Goal: Leave review/rating

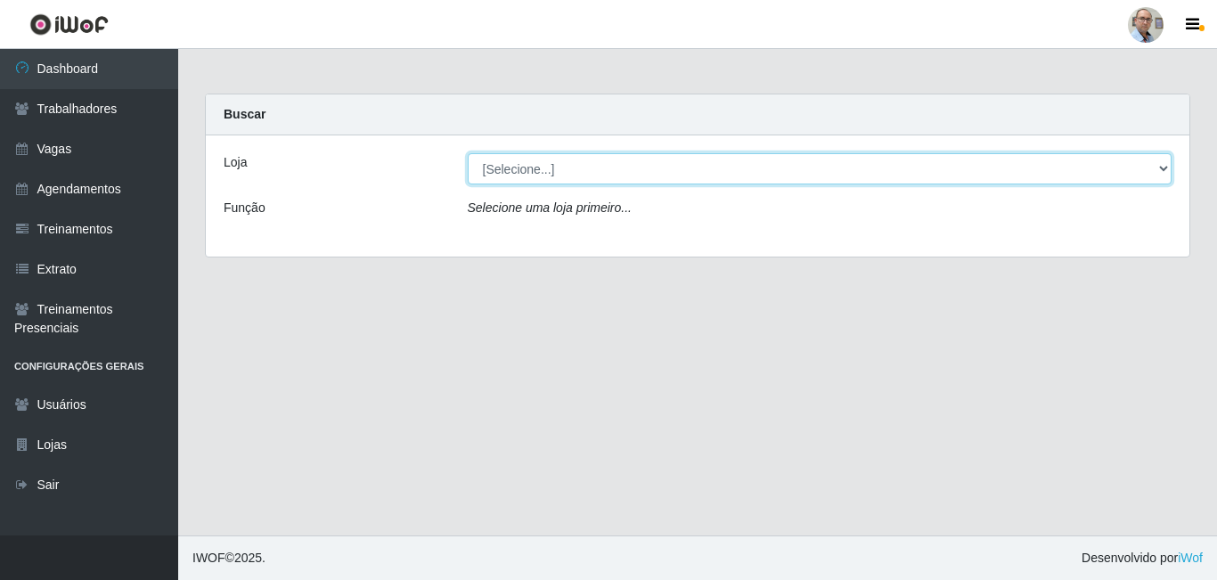
click at [613, 175] on select "[Selecione...] Mar Vermelho - Loja 04" at bounding box center [820, 168] width 704 height 31
select select "251"
click at [468, 153] on select "[Selecione...] Mar Vermelho - Loja 04" at bounding box center [820, 168] width 704 height 31
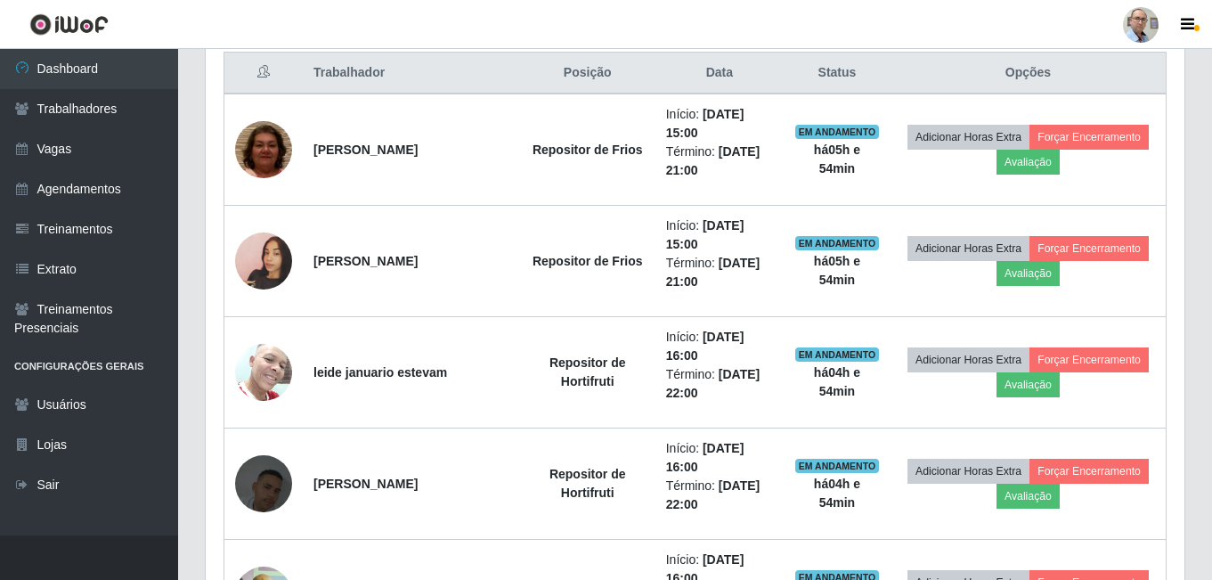
scroll to position [712, 0]
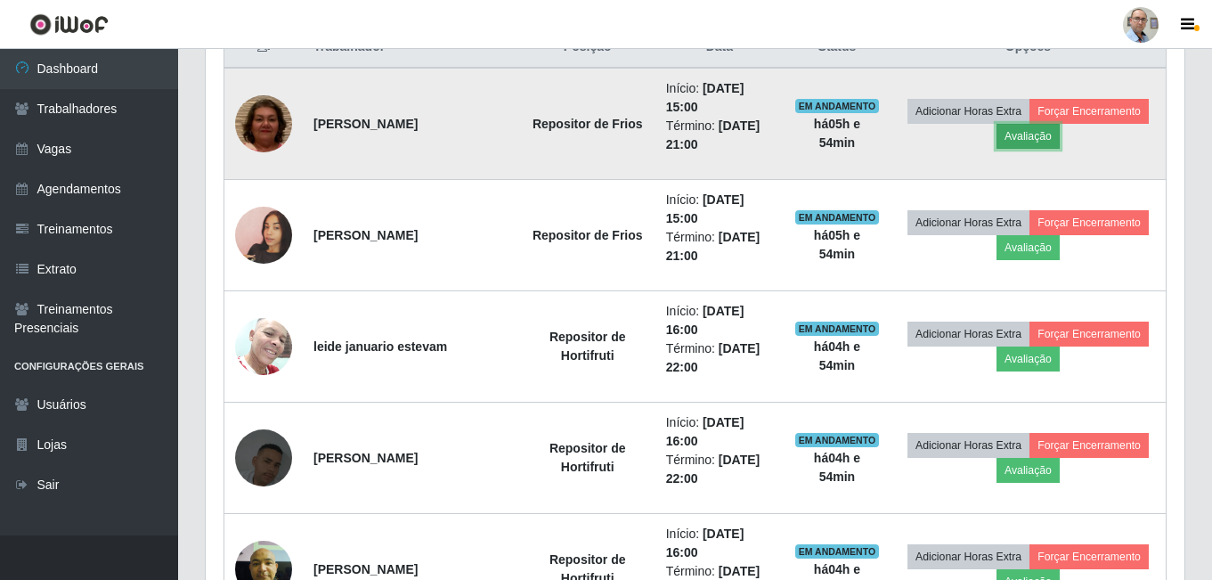
click at [1029, 141] on button "Avaliação" at bounding box center [1028, 136] width 63 height 25
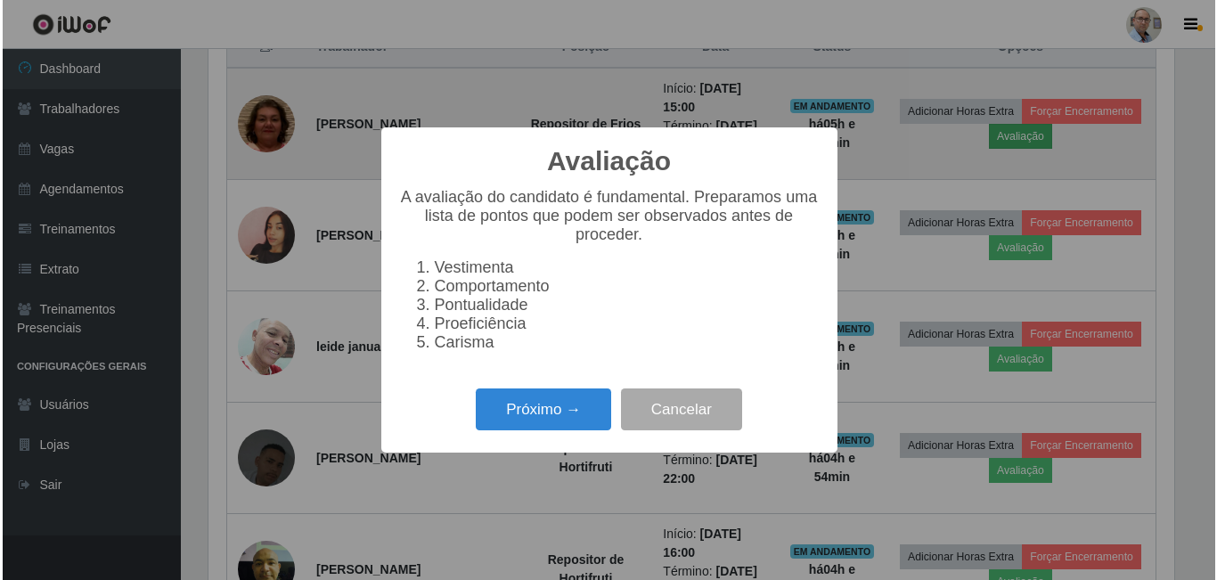
scroll to position [370, 970]
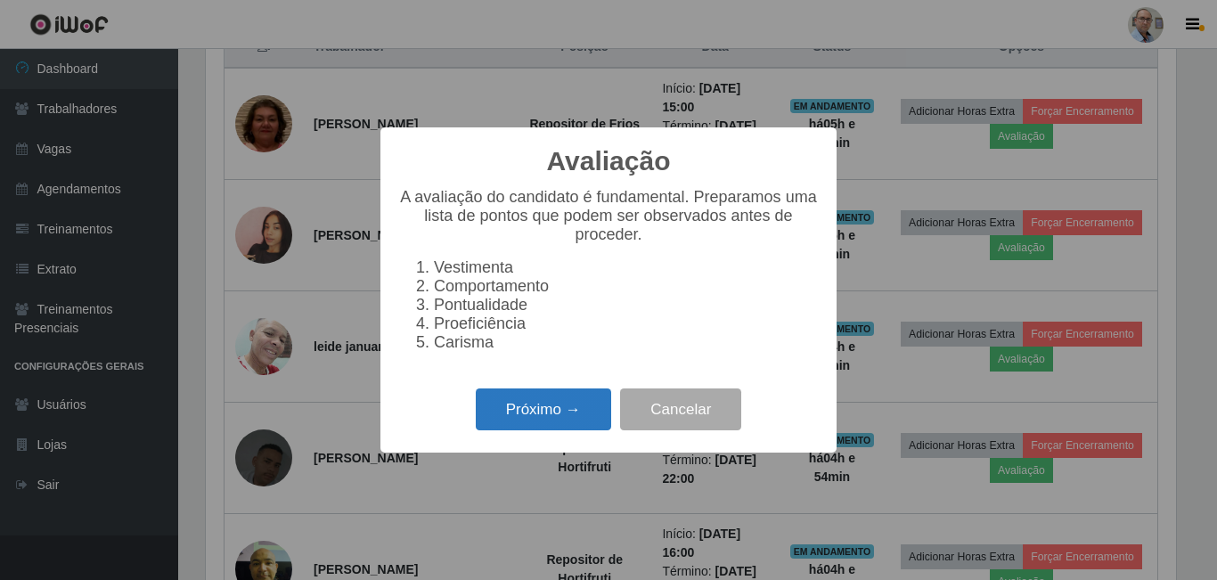
click at [526, 426] on button "Próximo →" at bounding box center [543, 409] width 135 height 42
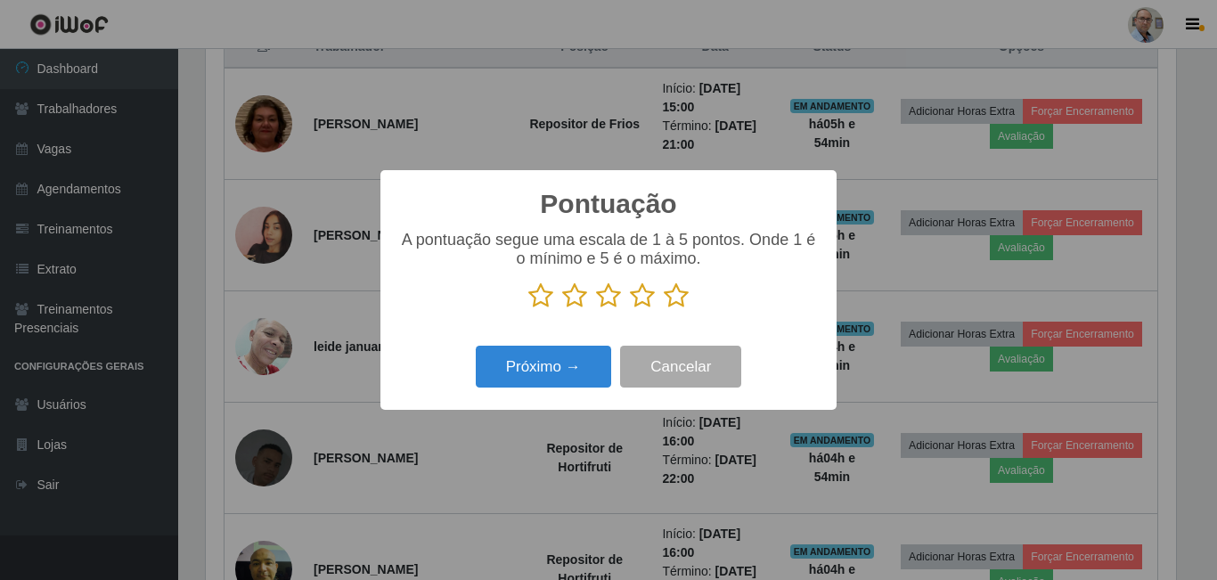
scroll to position [890194, 889593]
click at [672, 295] on icon at bounding box center [675, 295] width 25 height 27
click at [663, 309] on input "radio" at bounding box center [663, 309] width 0 height 0
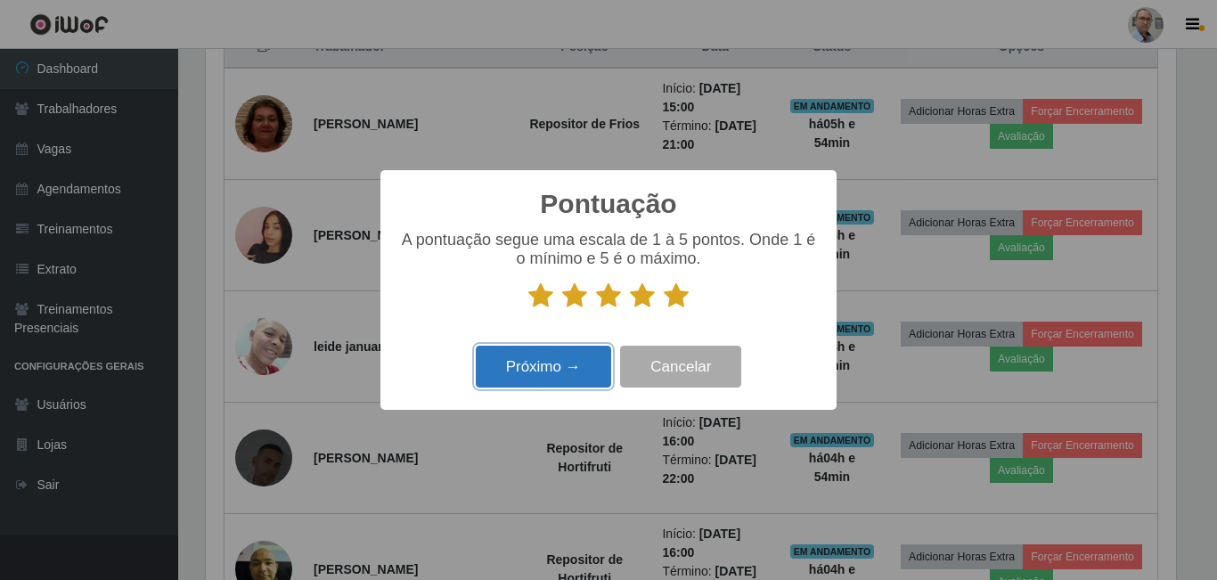
click at [534, 358] on button "Próximo →" at bounding box center [543, 367] width 135 height 42
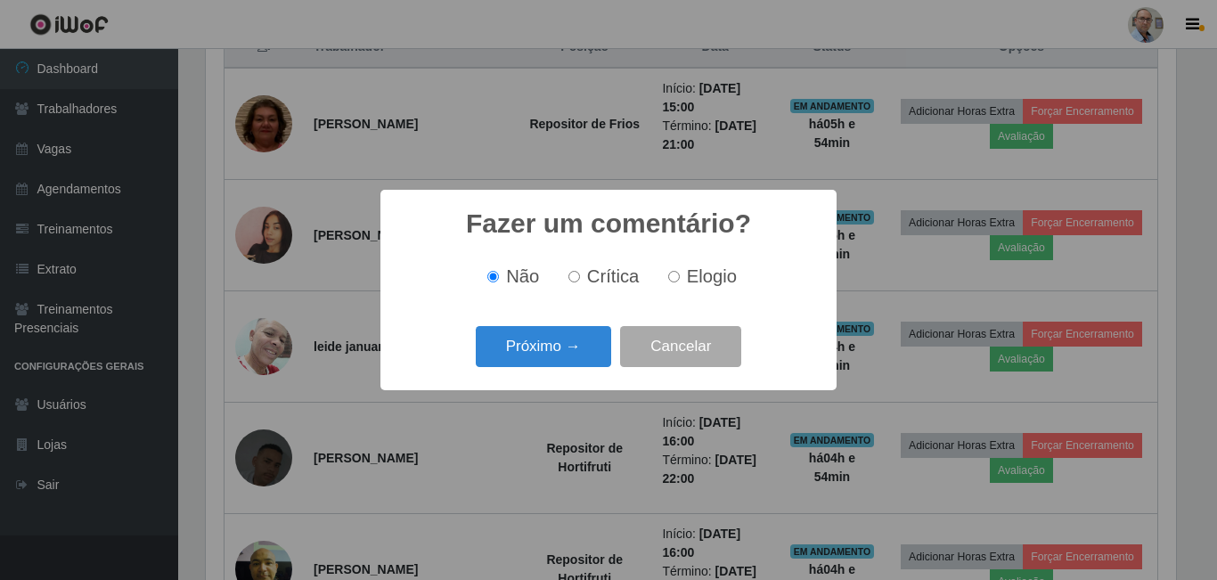
click at [534, 358] on button "Próximo →" at bounding box center [543, 347] width 135 height 42
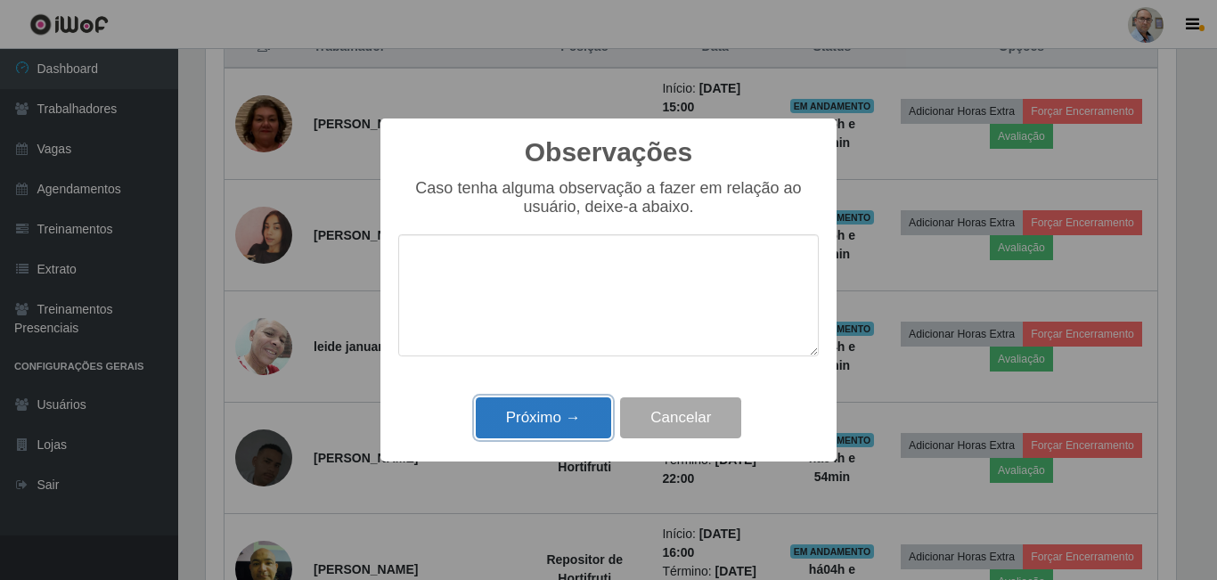
click at [533, 415] on button "Próximo →" at bounding box center [543, 418] width 135 height 42
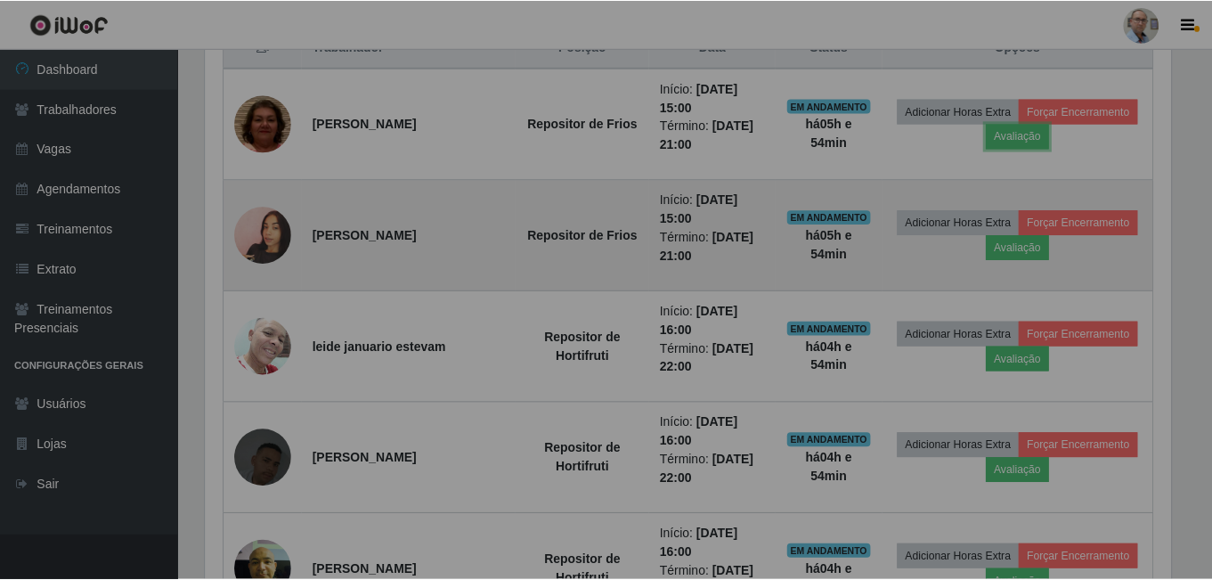
scroll to position [370, 979]
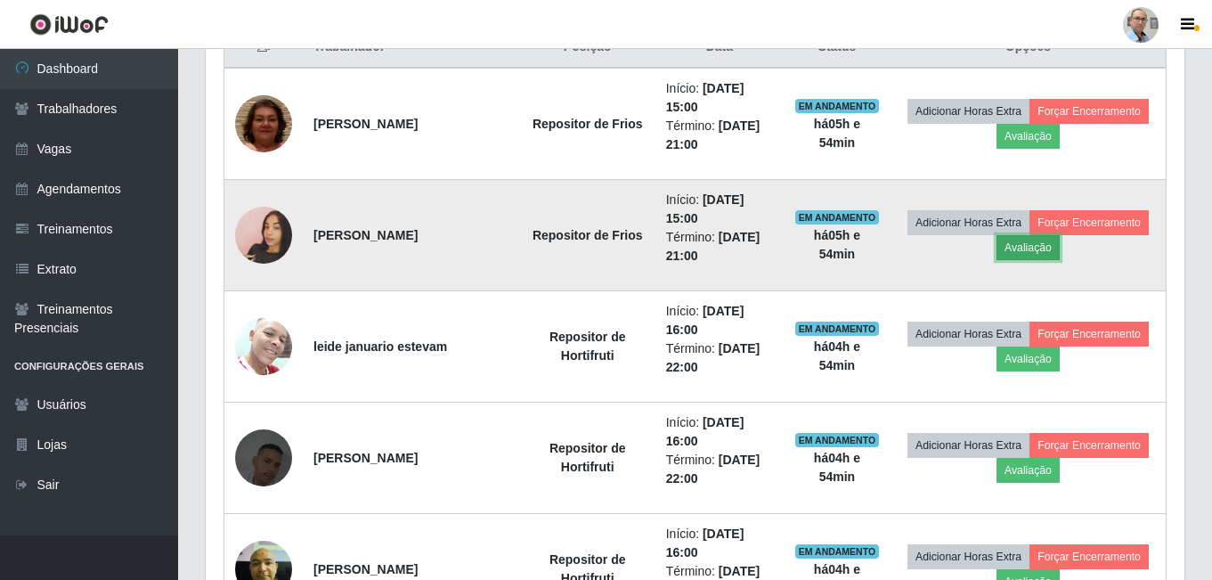
click at [1028, 248] on button "Avaliação" at bounding box center [1028, 247] width 63 height 25
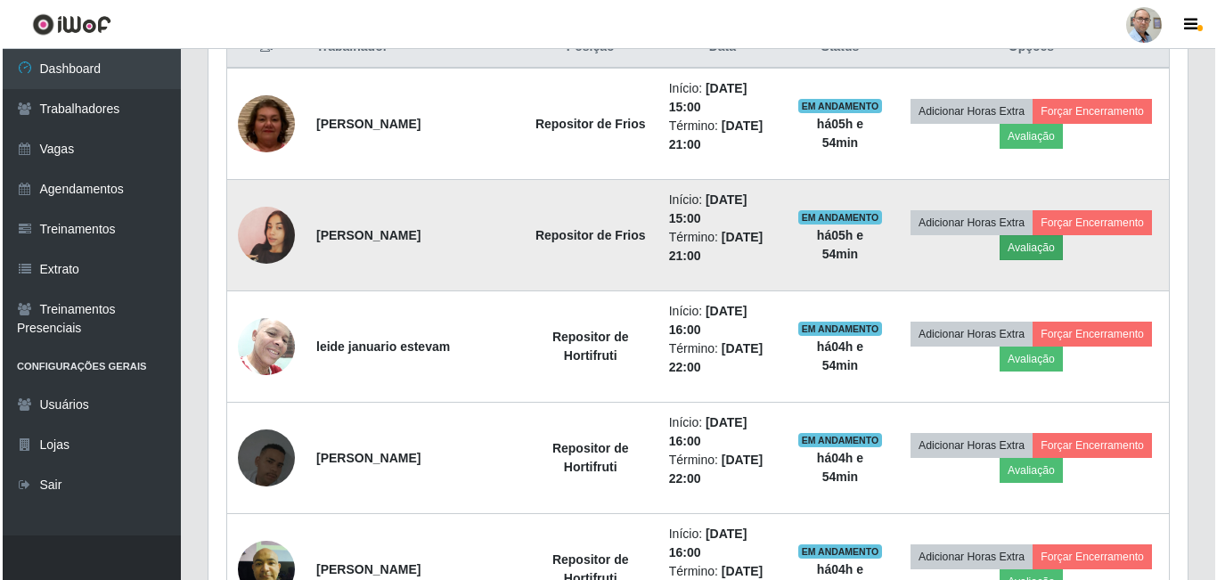
scroll to position [370, 970]
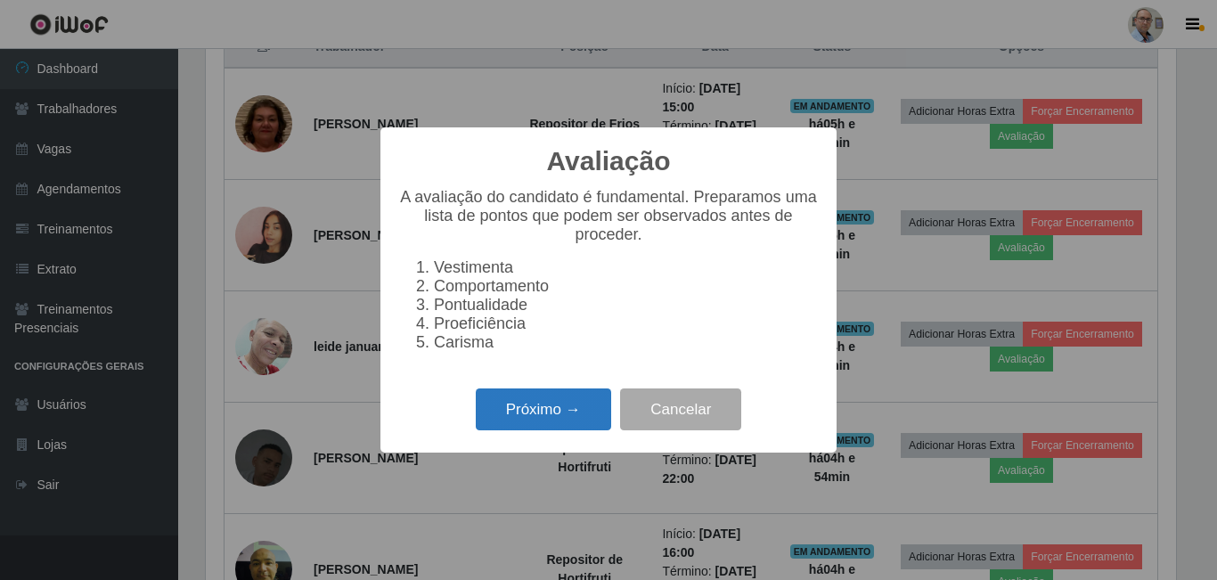
click at [532, 416] on button "Próximo →" at bounding box center [543, 409] width 135 height 42
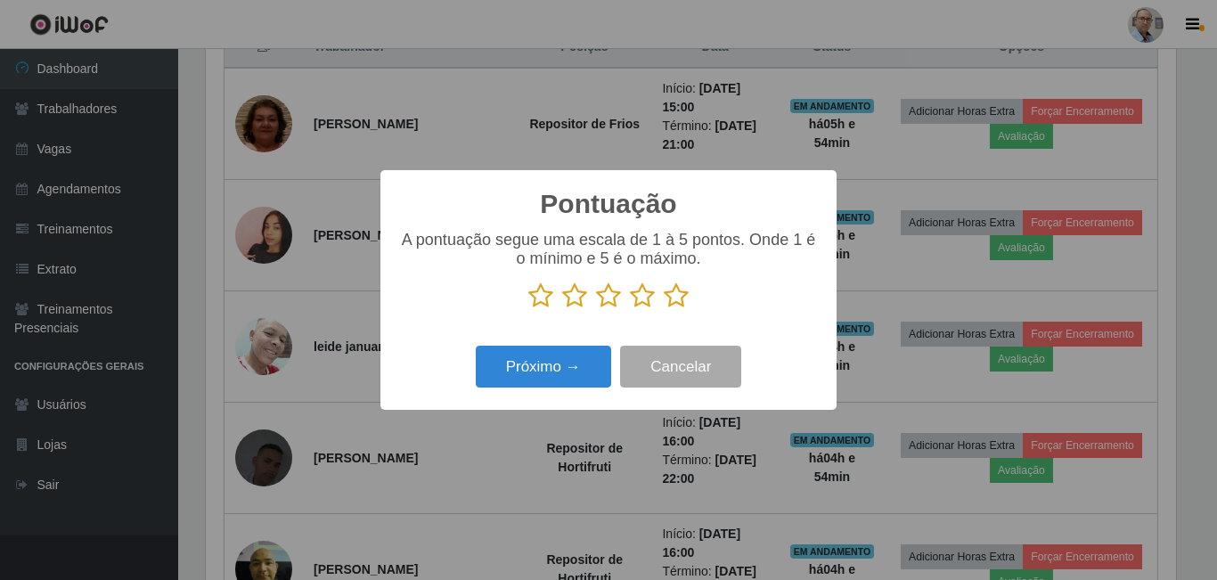
click at [672, 296] on icon at bounding box center [675, 295] width 25 height 27
click at [663, 309] on input "radio" at bounding box center [663, 309] width 0 height 0
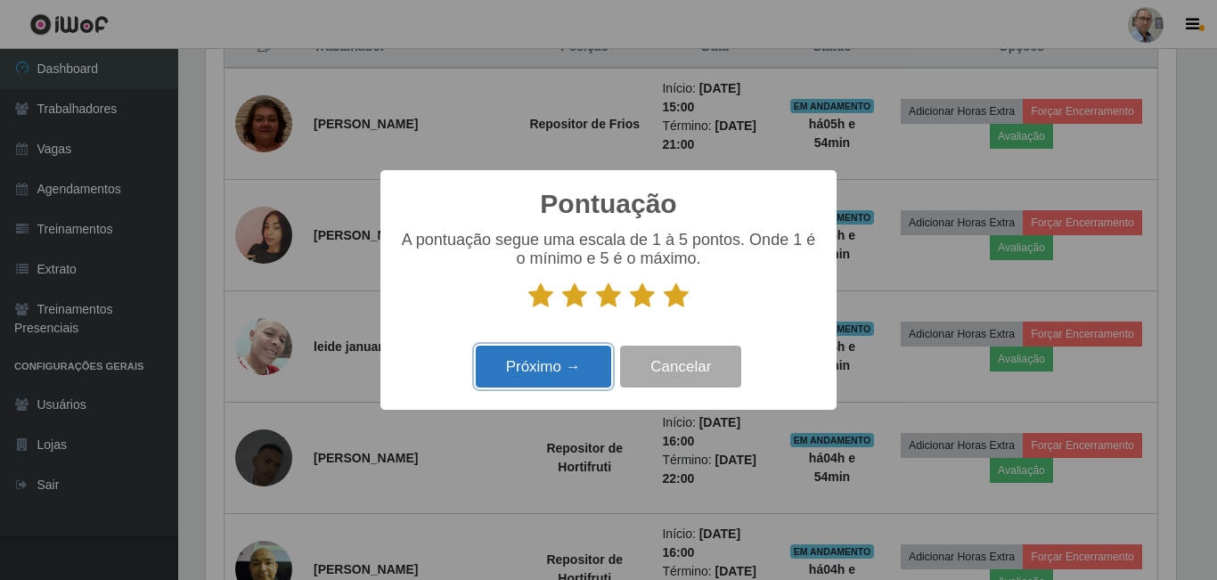
click at [559, 367] on button "Próximo →" at bounding box center [543, 367] width 135 height 42
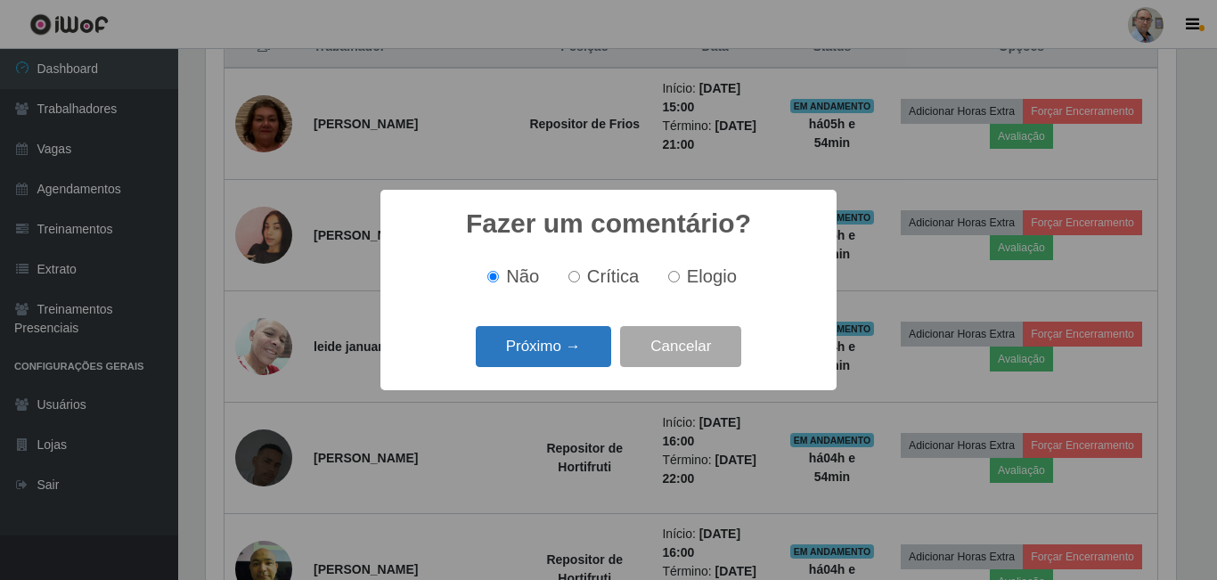
click at [562, 340] on button "Próximo →" at bounding box center [543, 347] width 135 height 42
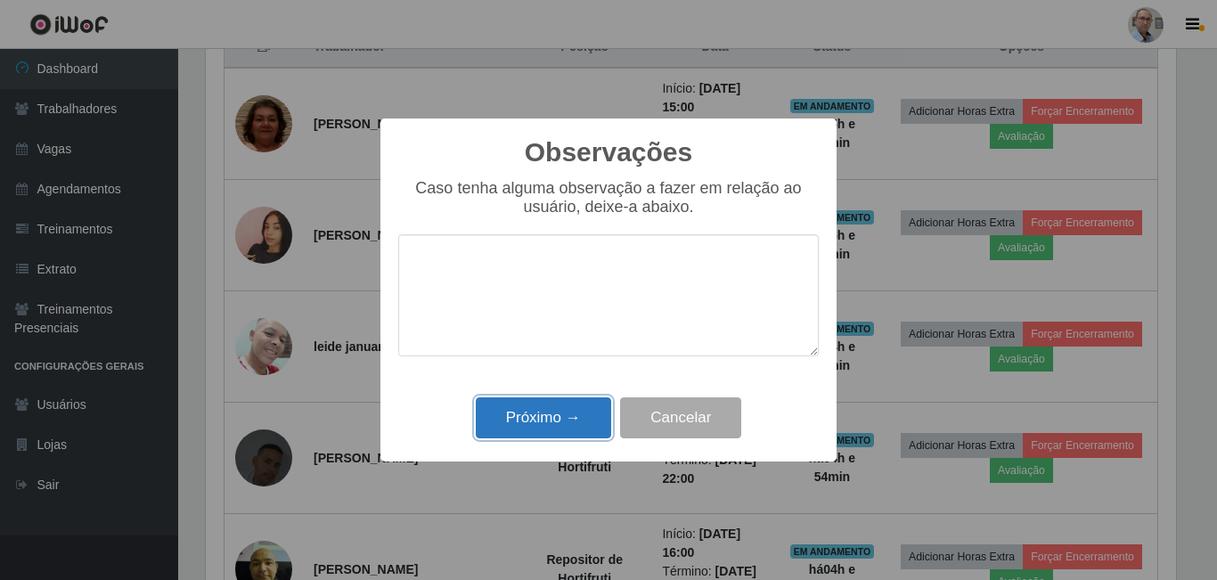
click at [534, 406] on button "Próximo →" at bounding box center [543, 418] width 135 height 42
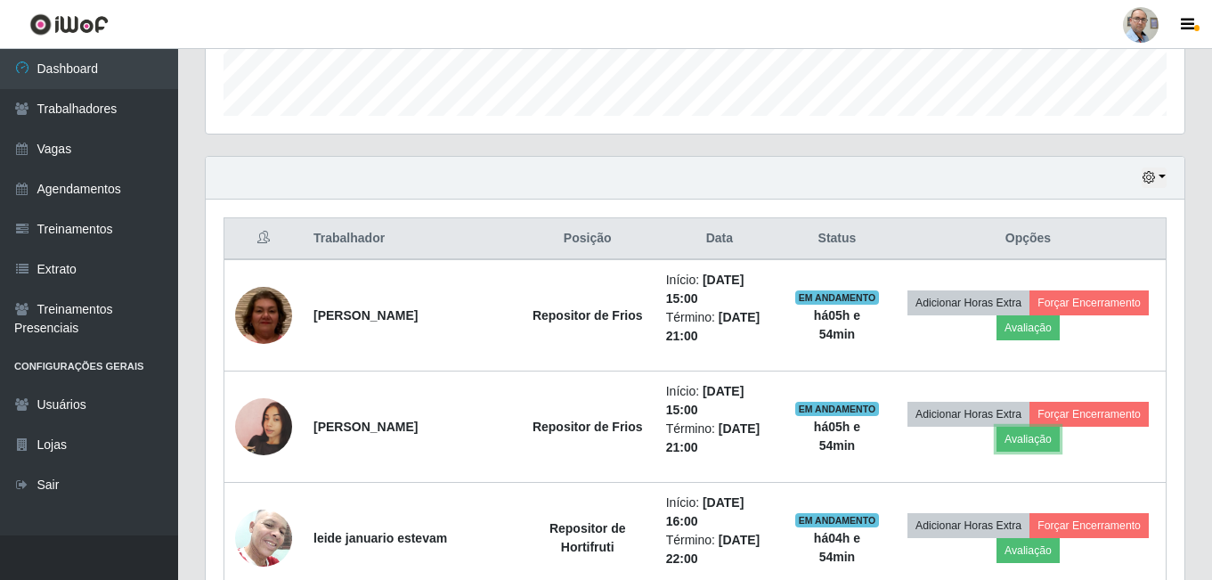
scroll to position [623, 0]
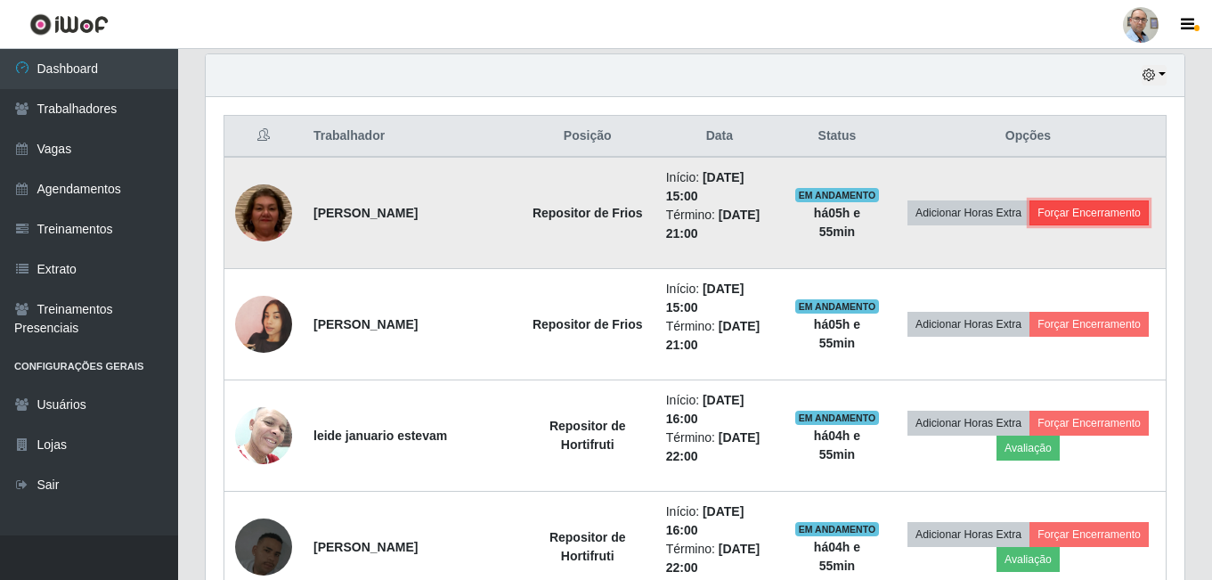
click at [1087, 212] on button "Forçar Encerramento" at bounding box center [1088, 212] width 119 height 25
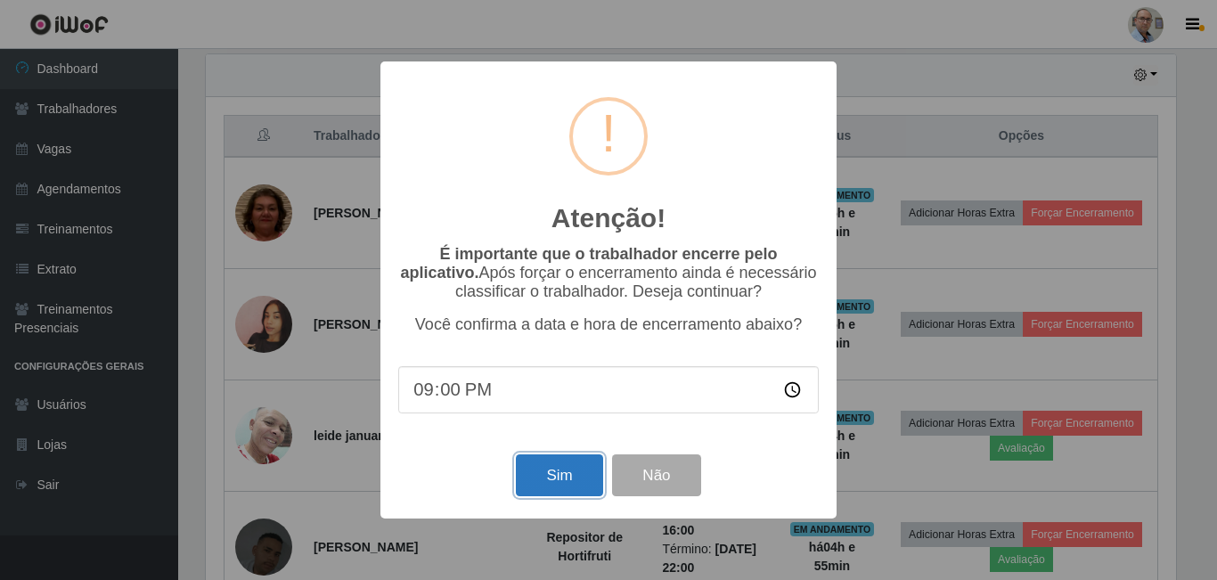
click at [544, 490] on button "Sim" at bounding box center [559, 475] width 86 height 42
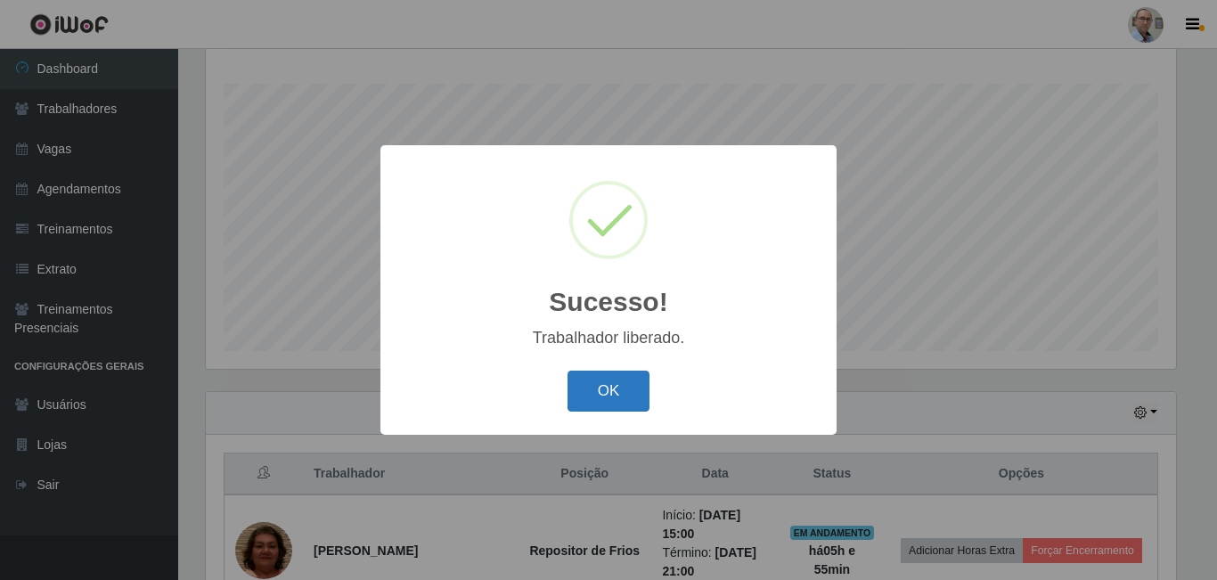
click at [607, 395] on button "OK" at bounding box center [608, 391] width 83 height 42
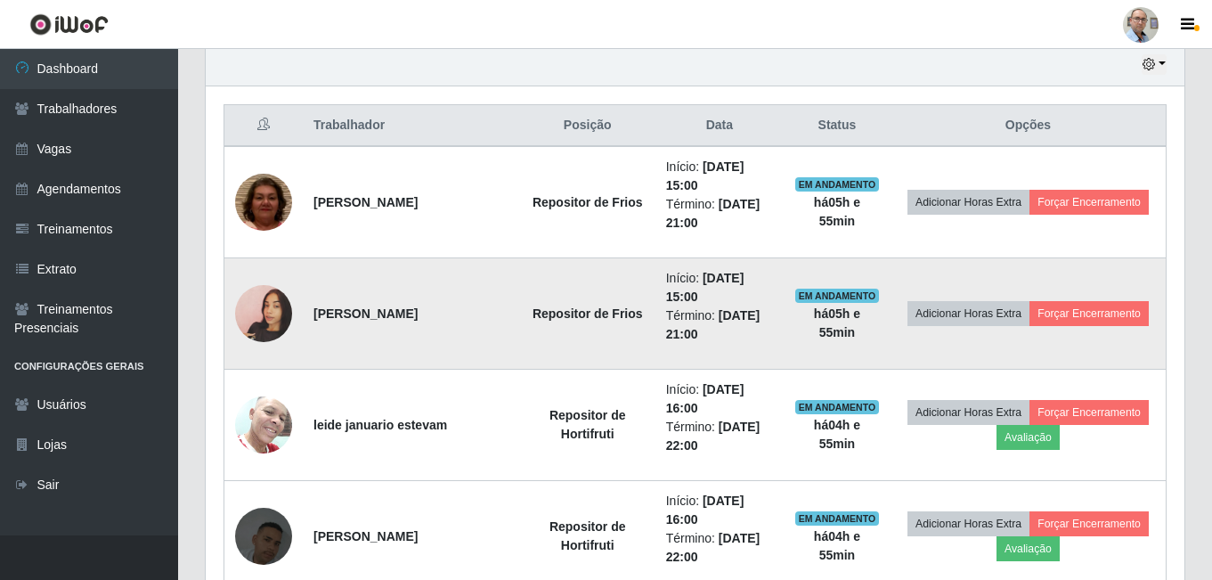
scroll to position [642, 0]
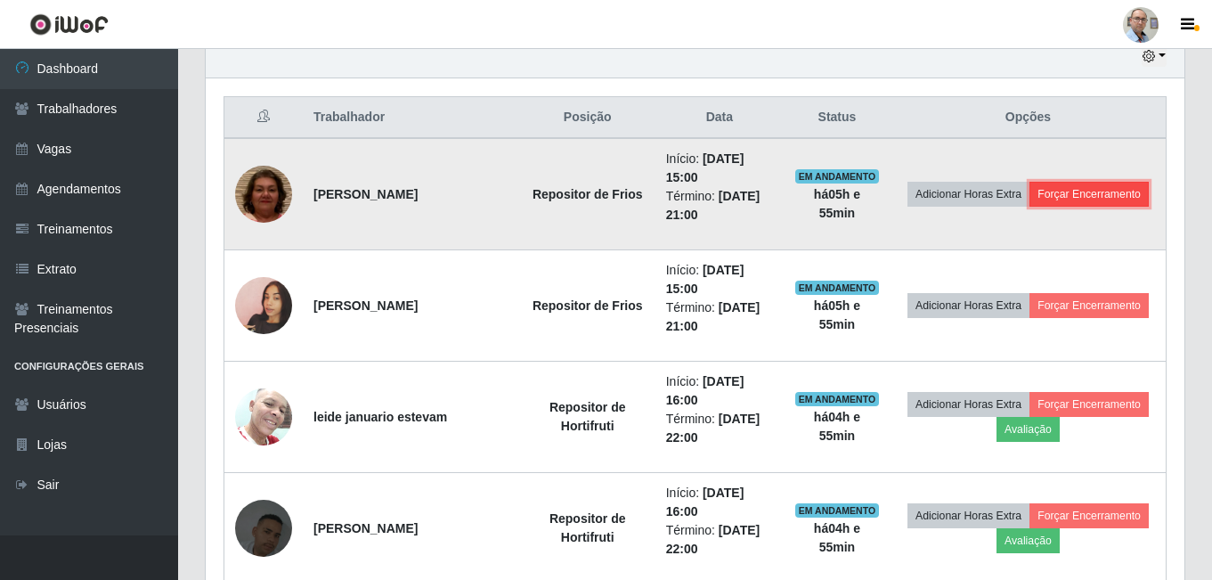
click at [1094, 188] on button "Forçar Encerramento" at bounding box center [1088, 194] width 119 height 25
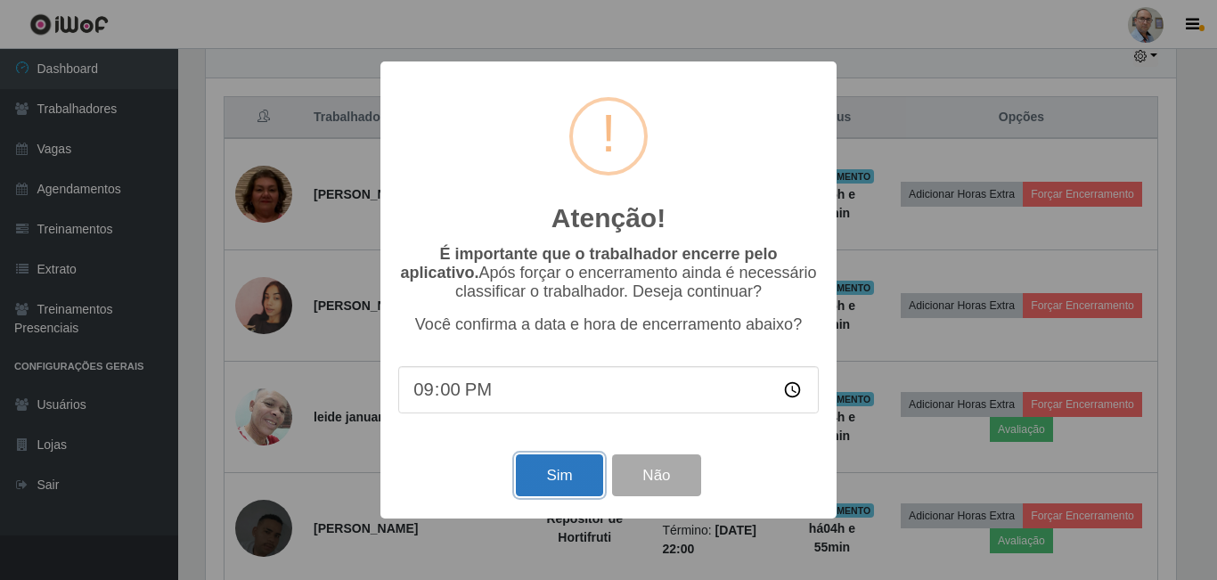
click at [550, 476] on button "Sim" at bounding box center [559, 475] width 86 height 42
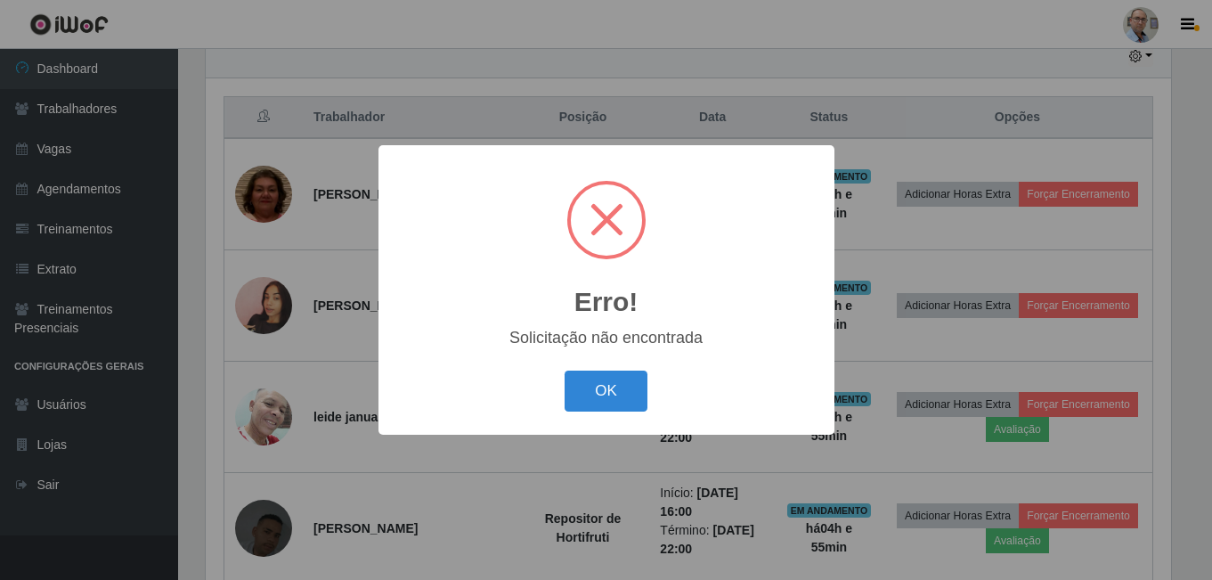
scroll to position [0, 0]
click at [608, 396] on button "OK" at bounding box center [608, 391] width 83 height 42
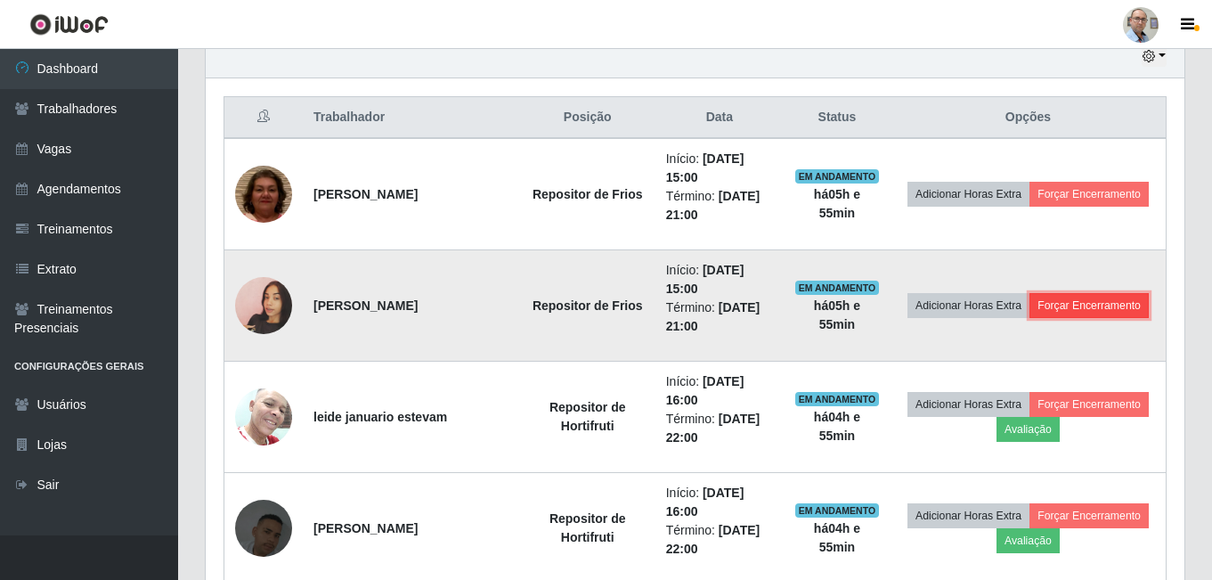
click at [1079, 306] on button "Forçar Encerramento" at bounding box center [1088, 305] width 119 height 25
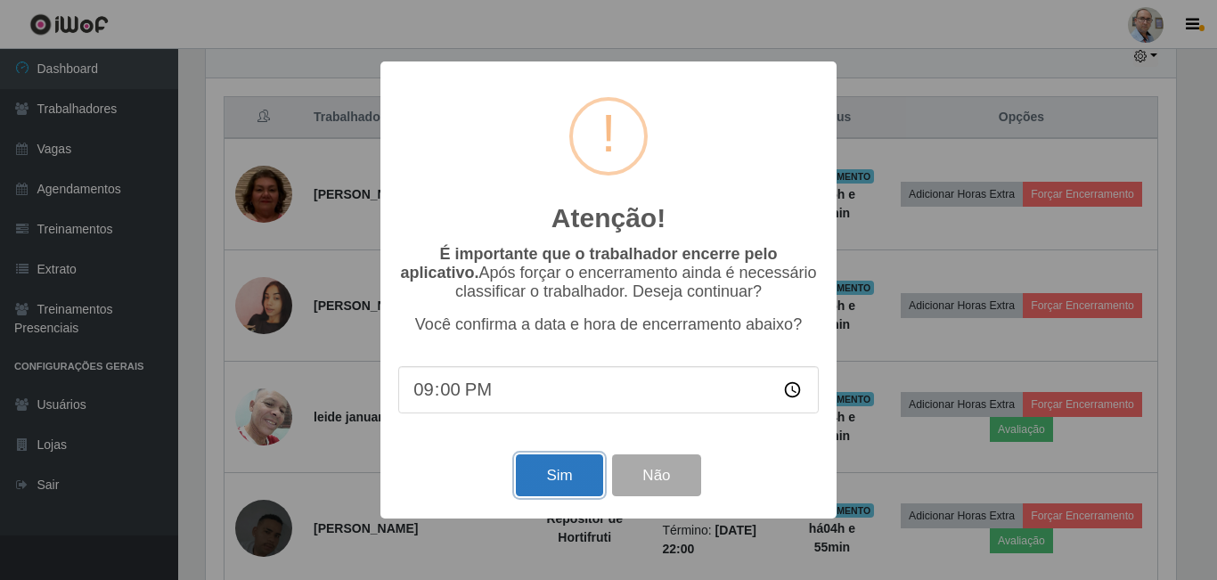
click at [558, 471] on button "Sim" at bounding box center [559, 475] width 86 height 42
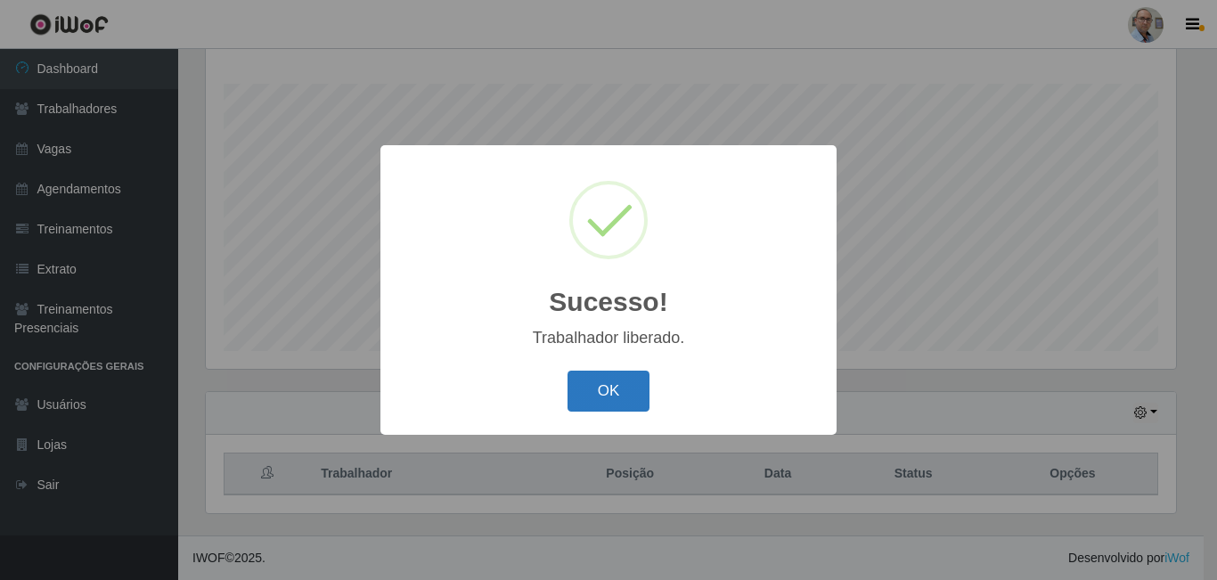
click at [616, 373] on button "OK" at bounding box center [608, 391] width 83 height 42
